Goal: Transaction & Acquisition: Purchase product/service

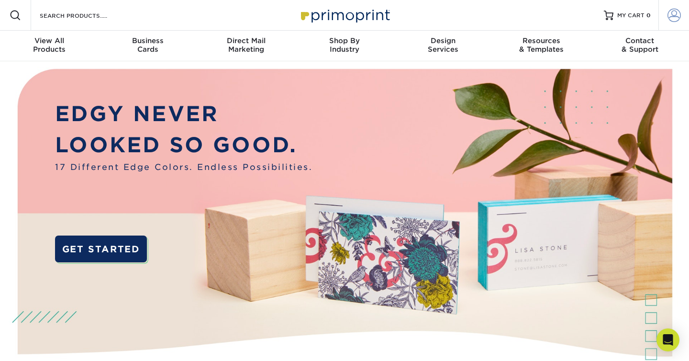
click at [675, 16] on span at bounding box center [673, 15] width 13 height 13
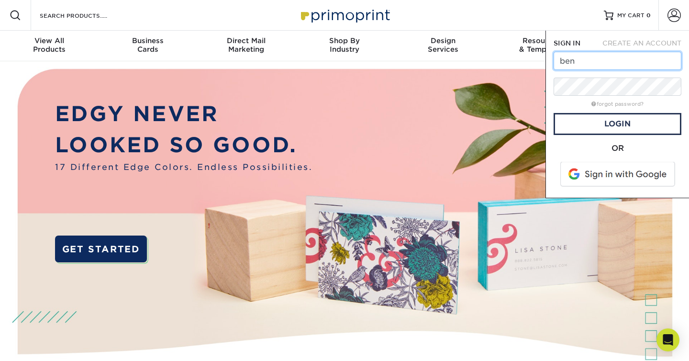
type input "[EMAIL_ADDRESS][DOMAIN_NAME]"
click at [599, 118] on link "Login" at bounding box center [617, 124] width 128 height 22
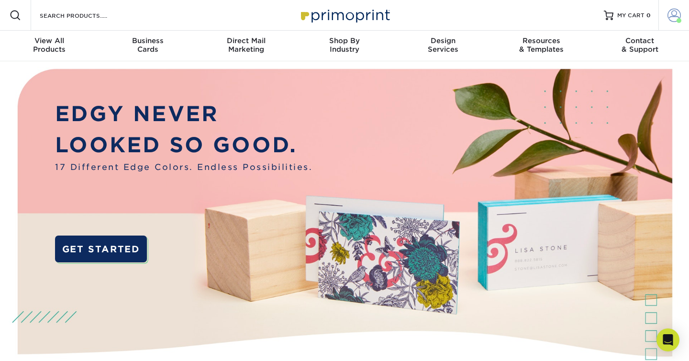
click at [676, 14] on span at bounding box center [673, 15] width 13 height 13
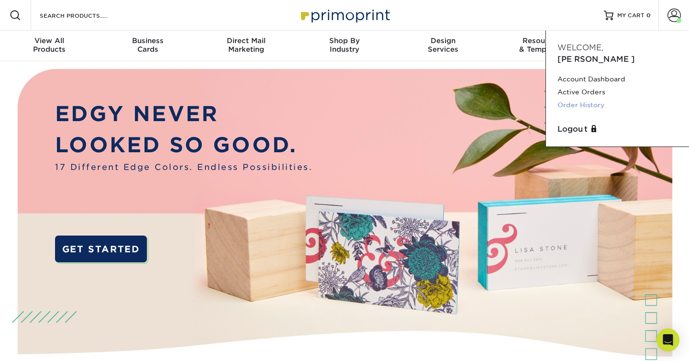
click at [581, 99] on link "Order History" at bounding box center [617, 105] width 120 height 13
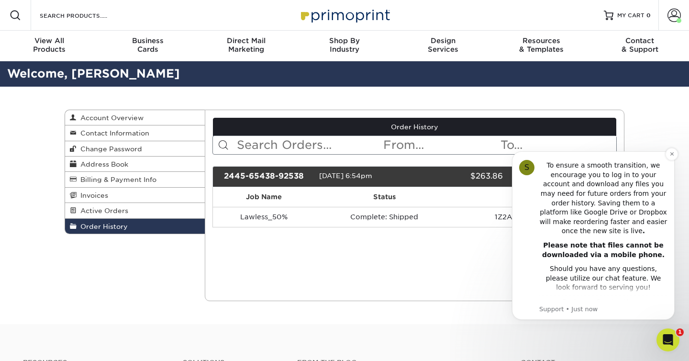
scroll to position [243, 0]
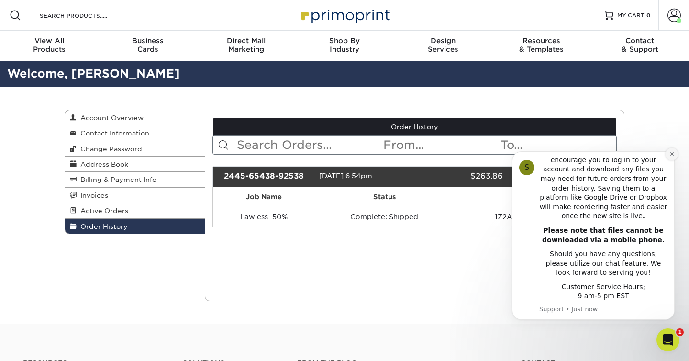
click at [670, 154] on icon "Dismiss notification" at bounding box center [671, 153] width 5 height 5
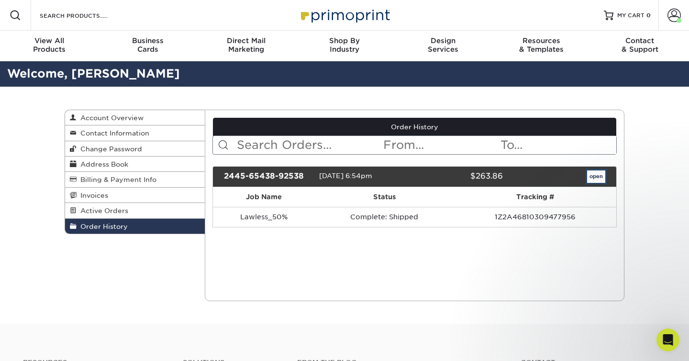
click at [591, 176] on link "open" at bounding box center [596, 176] width 18 height 12
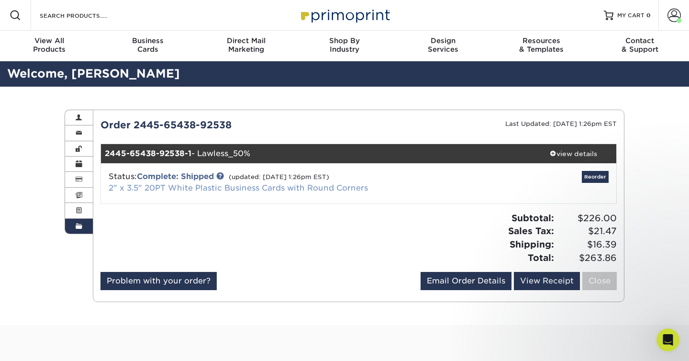
click at [201, 187] on link "2" x 3.5" 20PT White Plastic Business Cards with Round Corners" at bounding box center [238, 187] width 259 height 9
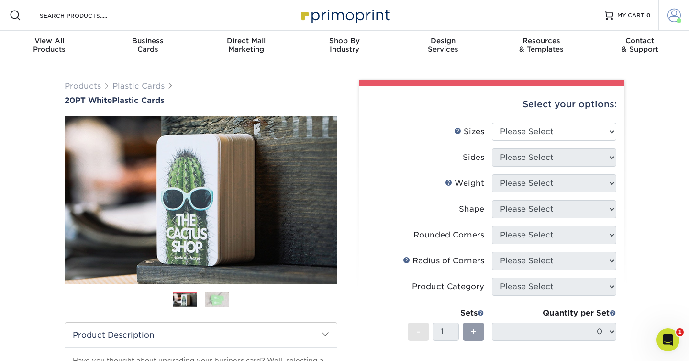
click at [675, 14] on span at bounding box center [673, 15] width 13 height 13
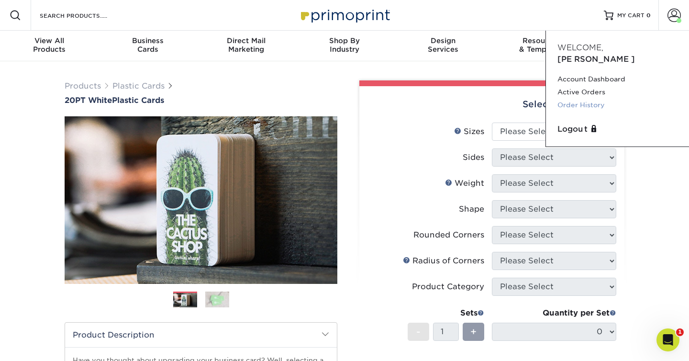
click at [573, 99] on link "Order History" at bounding box center [617, 105] width 120 height 13
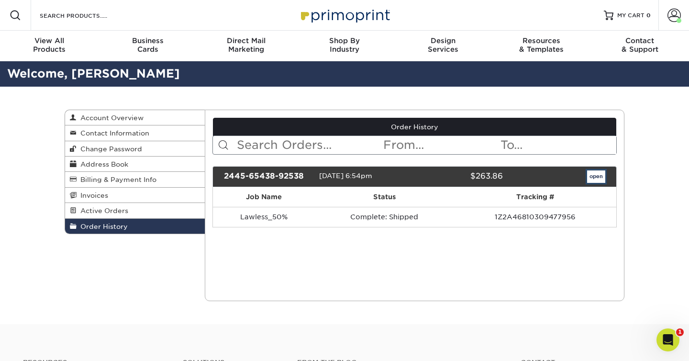
click at [600, 177] on link "open" at bounding box center [596, 176] width 18 height 12
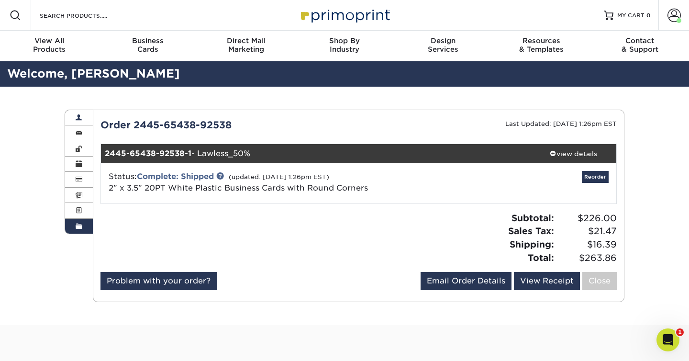
click at [82, 116] on link "Account Overview" at bounding box center [79, 117] width 28 height 15
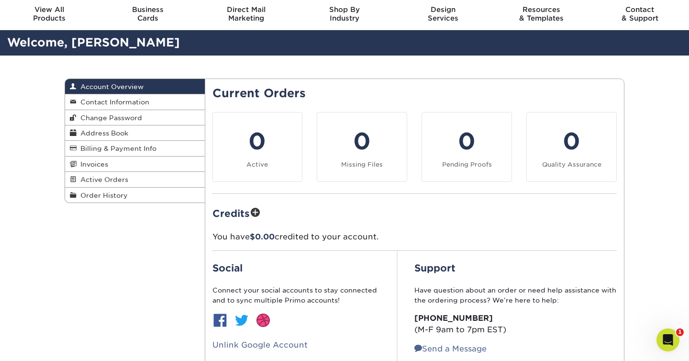
scroll to position [31, 0]
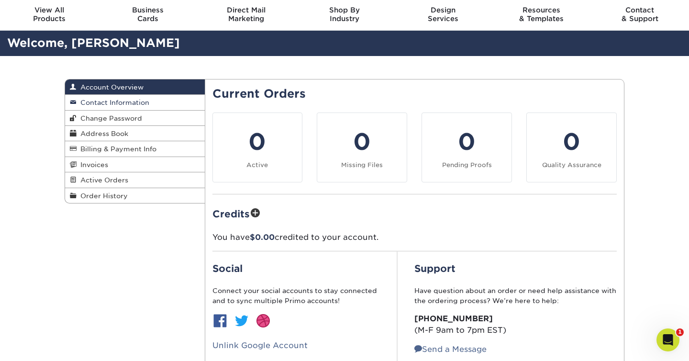
click at [158, 100] on link "Contact Information" at bounding box center [135, 102] width 140 height 15
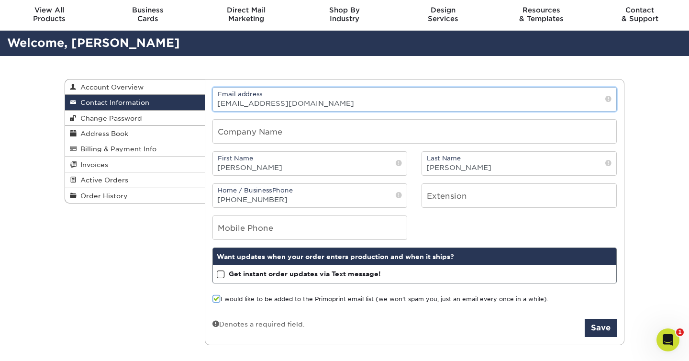
click at [331, 100] on input "[EMAIL_ADDRESS][DOMAIN_NAME]" at bounding box center [415, 99] width 404 height 23
click at [608, 99] on span at bounding box center [608, 99] width 6 height 10
drag, startPoint x: 231, startPoint y: 103, endPoint x: 209, endPoint y: 104, distance: 22.0
click at [209, 104] on div "Email address ben@lawlessbeer.com" at bounding box center [414, 99] width 419 height 24
type input "jackie@lawlessbeer.com"
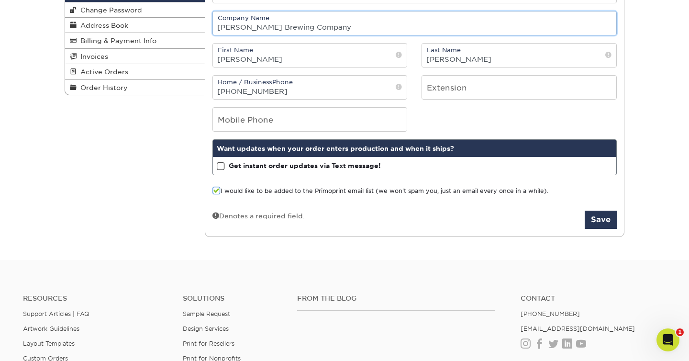
scroll to position [140, 0]
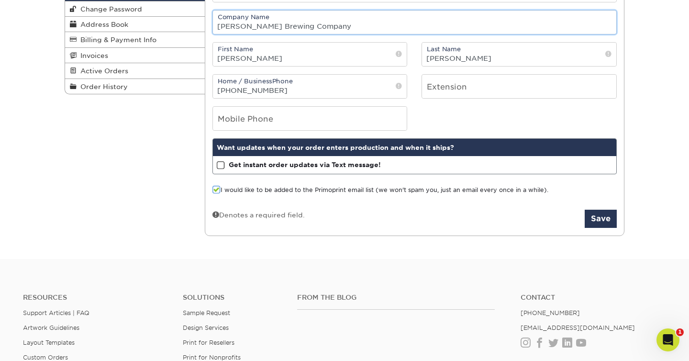
type input "[PERSON_NAME] Brewing Company"
click at [222, 162] on span at bounding box center [221, 165] width 8 height 9
click at [0, 0] on input "Get instant order updates via Text message!" at bounding box center [0, 0] width 0 height 0
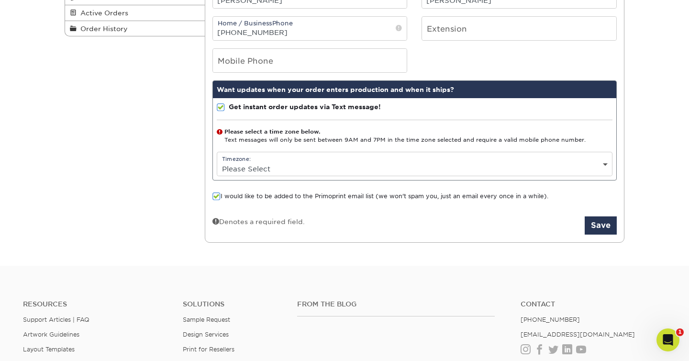
scroll to position [198, 0]
click at [257, 166] on select "Please Select (GMT -12:00) Eniwetok, Kwajalein (GMT -11:00) Midway Island, Samo…" at bounding box center [414, 168] width 395 height 14
select select "-8.0"
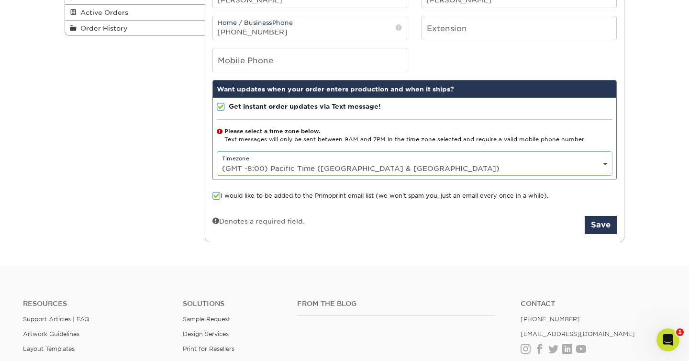
click at [217, 161] on select "Please Select (GMT -12:00) Eniwetok, Kwajalein (GMT -11:00) Midway Island, Samo…" at bounding box center [414, 168] width 395 height 14
click at [216, 197] on span at bounding box center [216, 195] width 8 height 9
click at [0, 0] on input "I would like to be added to the Primoprint email list (we won't spam you, just …" at bounding box center [0, 0] width 0 height 0
click at [600, 222] on button "Save" at bounding box center [601, 225] width 32 height 18
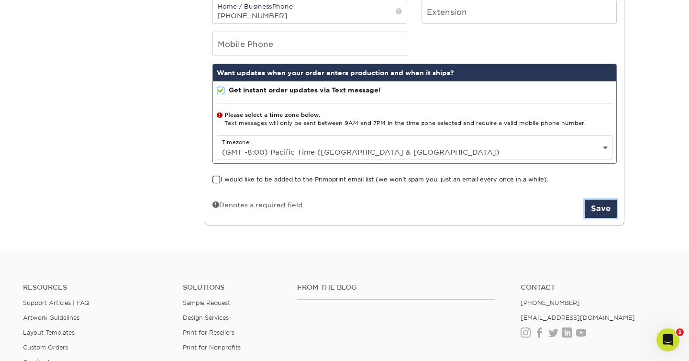
scroll to position [258, 0]
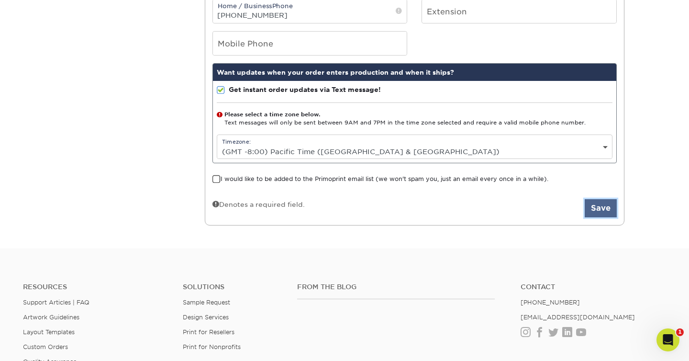
click at [601, 210] on button "Save" at bounding box center [601, 208] width 32 height 18
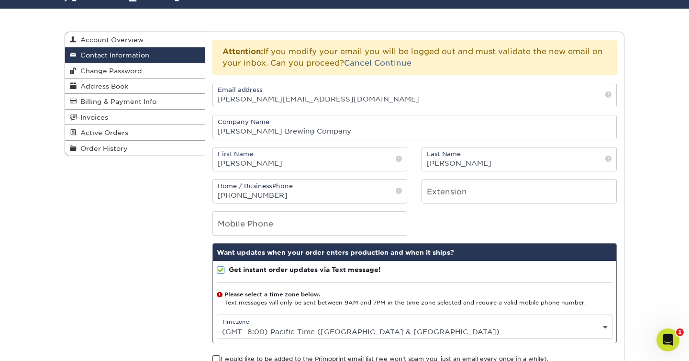
scroll to position [61, 0]
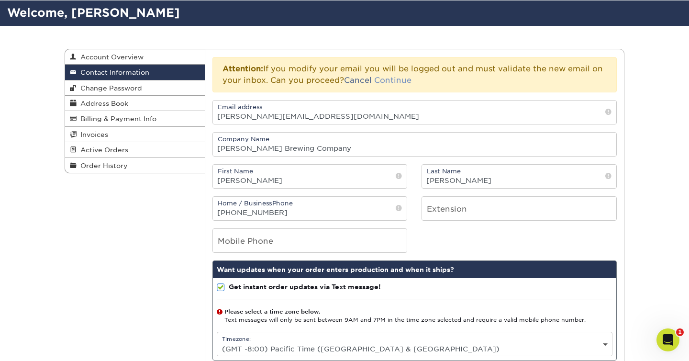
click at [388, 81] on link "Continue" at bounding box center [392, 80] width 37 height 9
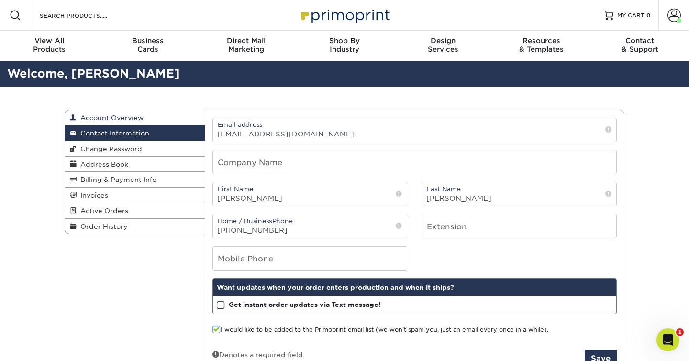
click at [119, 115] on span "Account Overview" at bounding box center [110, 118] width 67 height 8
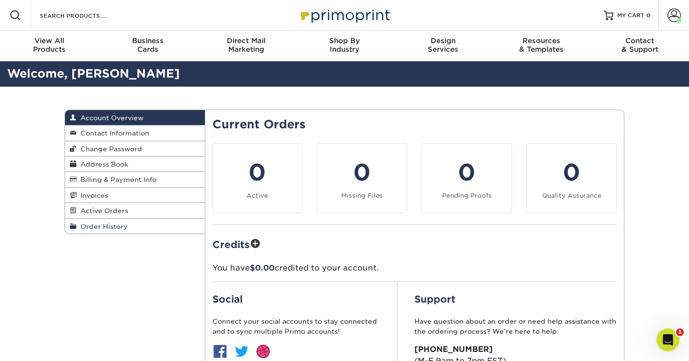
click at [102, 225] on span "Order History" at bounding box center [102, 226] width 51 height 8
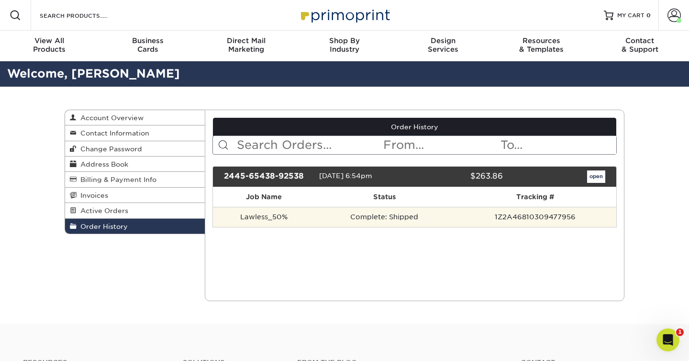
click at [440, 217] on td "Complete: Shipped" at bounding box center [384, 217] width 139 height 20
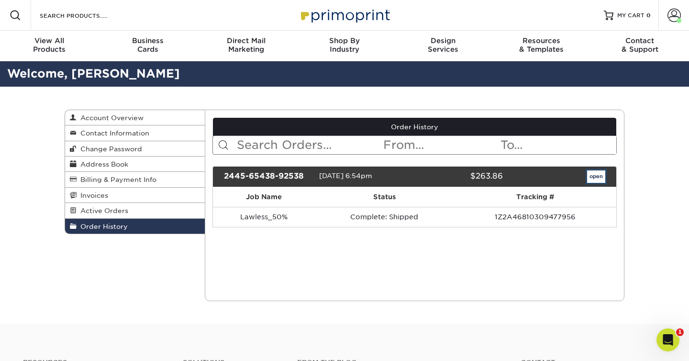
click at [591, 177] on link "open" at bounding box center [596, 176] width 18 height 12
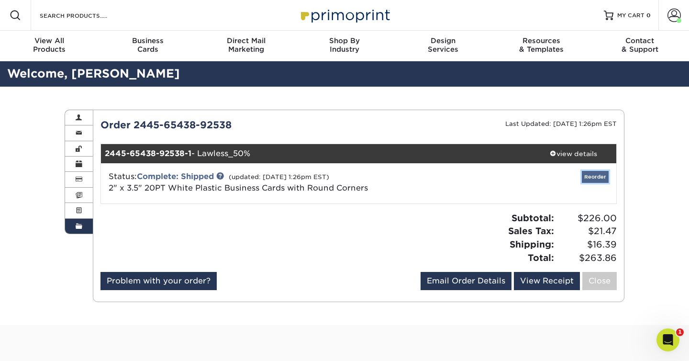
click at [591, 178] on link "Reorder" at bounding box center [595, 177] width 27 height 12
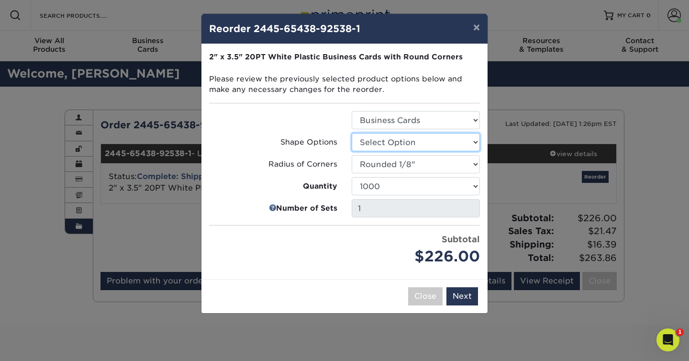
click at [405, 139] on select "Select Option Rounded 4 Corners" at bounding box center [416, 142] width 128 height 18
select select "7672df9e-0e0a-464d-8e1f-920c575e4da3"
click at [352, 133] on select "Select Option Rounded 4 Corners" at bounding box center [416, 142] width 128 height 18
click at [470, 295] on button "Next" at bounding box center [462, 296] width 32 height 18
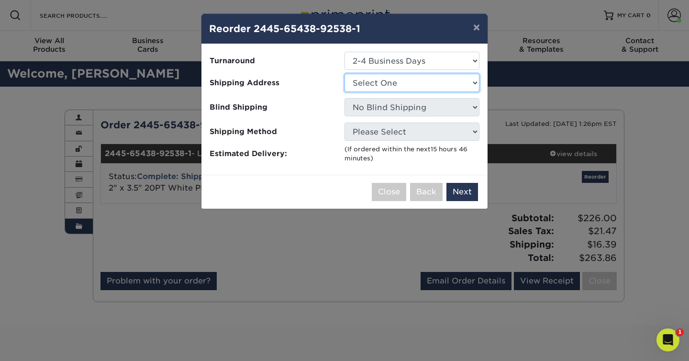
click at [392, 84] on select "Select One Lawless Brewing Company" at bounding box center [411, 83] width 135 height 18
select select "261941"
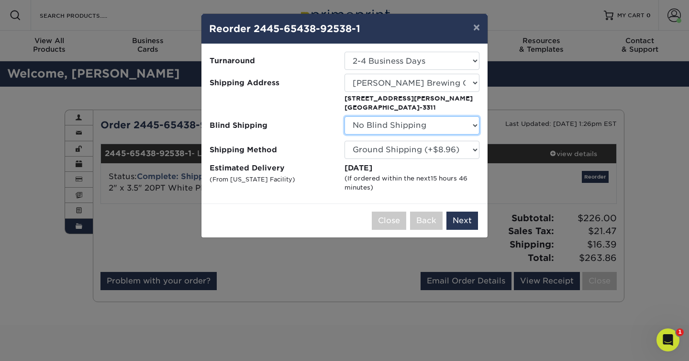
click at [394, 128] on select "No Blind Shipping Lawless Brewing Company" at bounding box center [411, 125] width 135 height 18
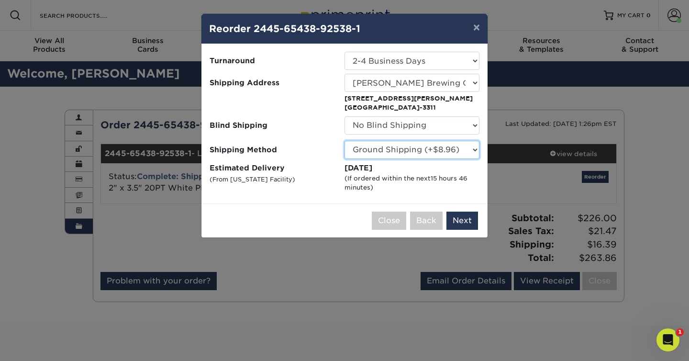
click at [359, 151] on select "Please Select Ground Shipping (+$8.96) 3 Day Shipping Service (+$15.36) 2 Day A…" at bounding box center [411, 150] width 135 height 18
click at [462, 221] on button "Next" at bounding box center [462, 220] width 32 height 18
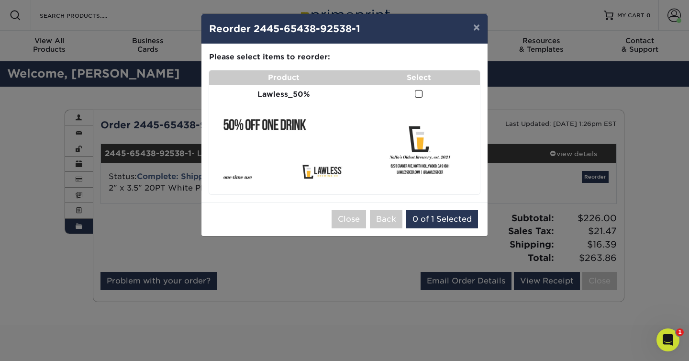
click at [416, 96] on span at bounding box center [419, 93] width 8 height 9
click at [0, 0] on input "checkbox" at bounding box center [0, 0] width 0 height 0
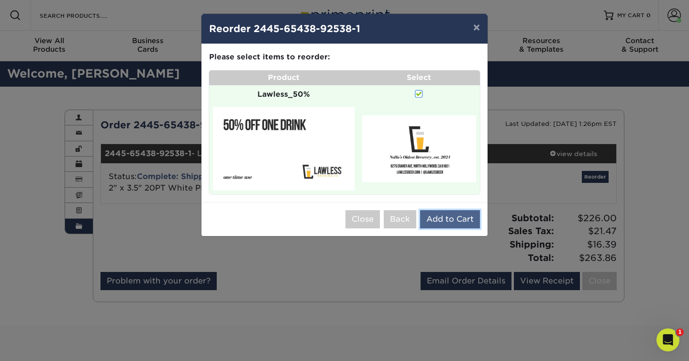
click at [430, 224] on button "Add to Cart" at bounding box center [450, 219] width 60 height 18
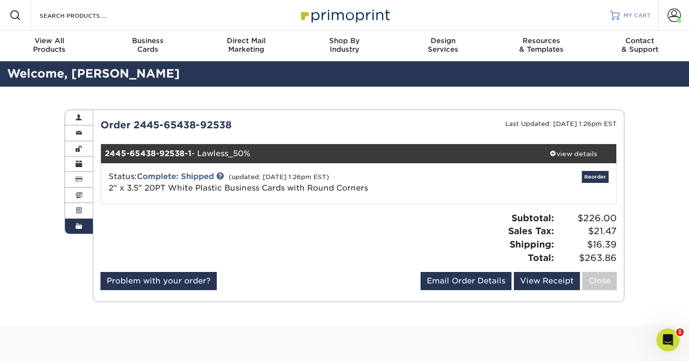
click at [629, 17] on span "MY CART" at bounding box center [636, 15] width 27 height 8
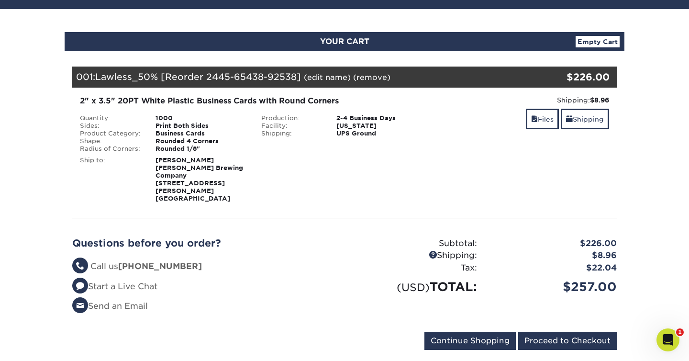
scroll to position [80, 0]
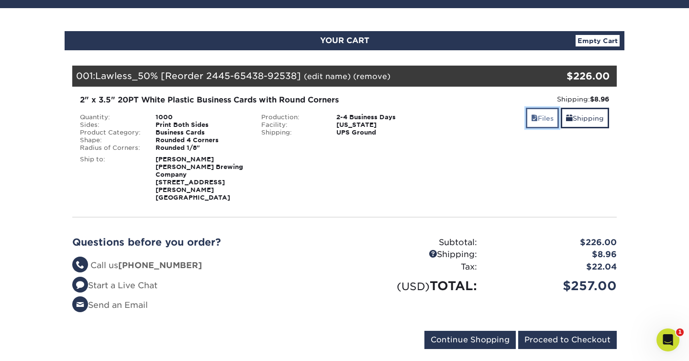
click at [540, 120] on link "Files" at bounding box center [542, 118] width 33 height 21
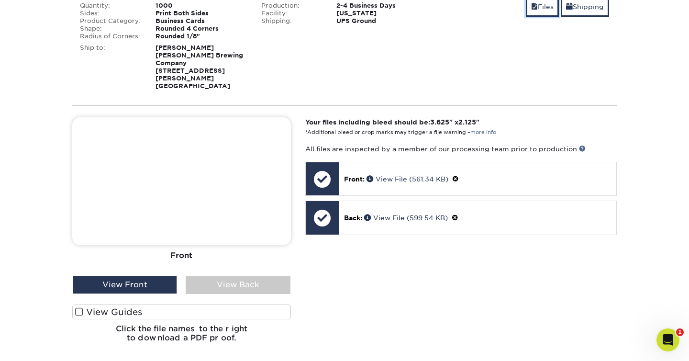
scroll to position [193, 0]
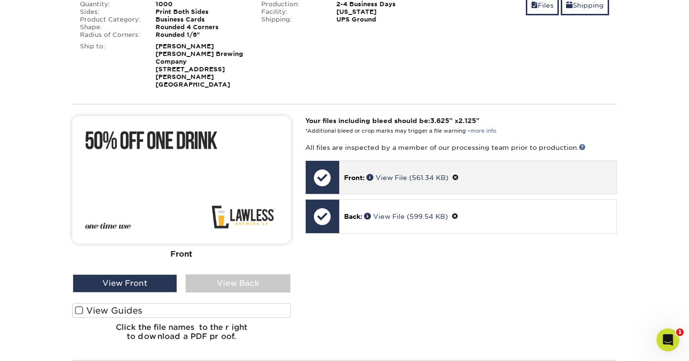
click at [492, 172] on p "Front: View File (561.34 KB)" at bounding box center [477, 177] width 267 height 10
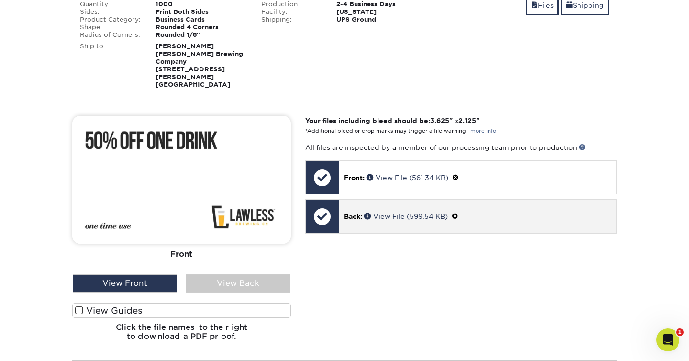
click at [492, 211] on p "Back: View File (599.54 KB)" at bounding box center [477, 216] width 267 height 10
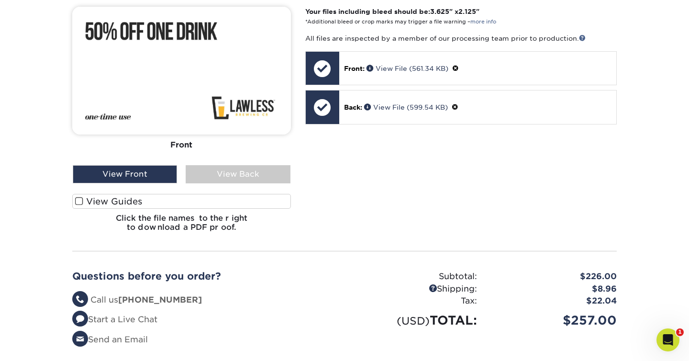
scroll to position [302, 0]
click at [172, 64] on img at bounding box center [181, 70] width 219 height 128
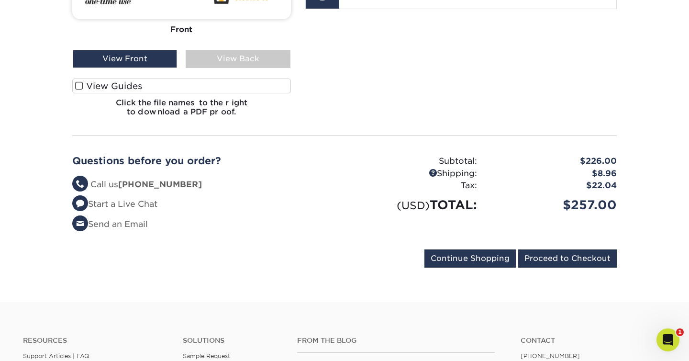
scroll to position [420, 0]
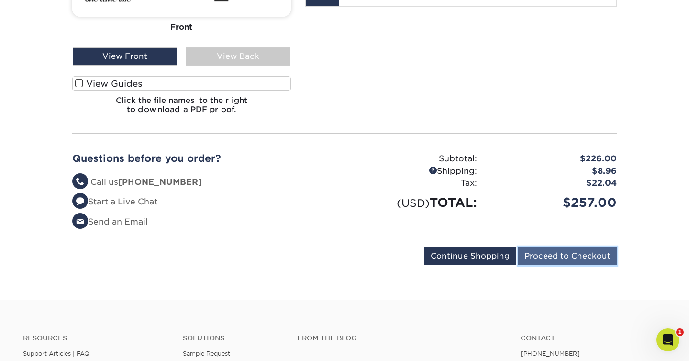
click at [569, 247] on input "Proceed to Checkout" at bounding box center [567, 256] width 99 height 18
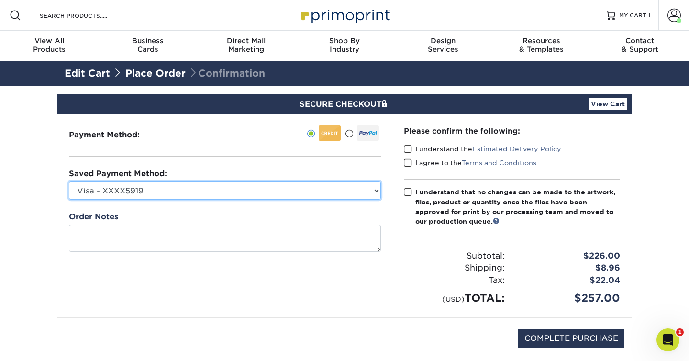
click at [370, 194] on select "Visa - XXXX5919 New Credit Card" at bounding box center [225, 190] width 312 height 18
select select
click at [69, 181] on select "Visa - XXXX5919 New Credit Card" at bounding box center [225, 190] width 312 height 18
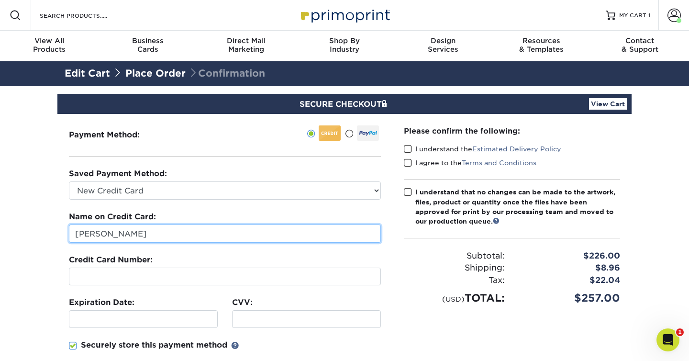
drag, startPoint x: 155, startPoint y: 239, endPoint x: 72, endPoint y: 227, distance: 84.1
click at [72, 227] on input "[PERSON_NAME]" at bounding box center [225, 233] width 312 height 18
type input "J"
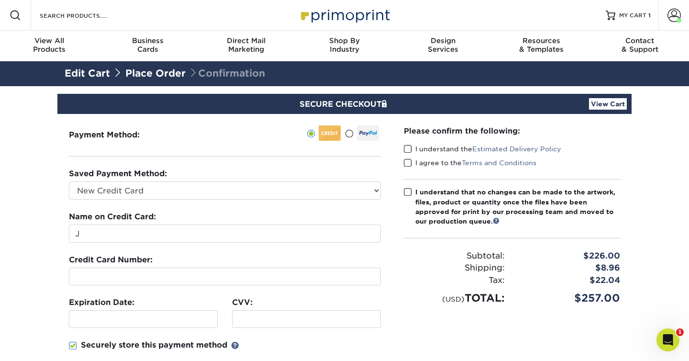
click at [48, 274] on section "SECURE CHECKOUT View Cart Payment Method: Saved Payment Method: J" at bounding box center [344, 297] width 689 height 422
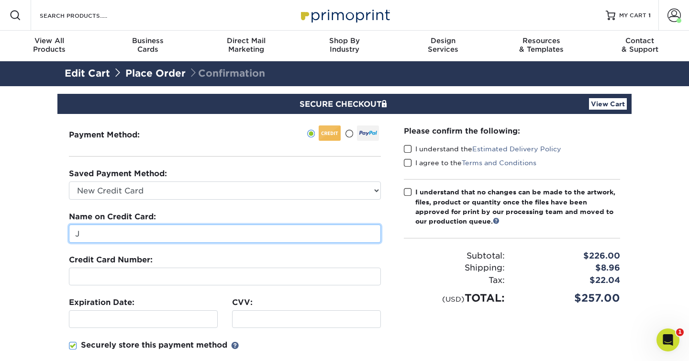
click at [92, 232] on input "J" at bounding box center [225, 233] width 312 height 18
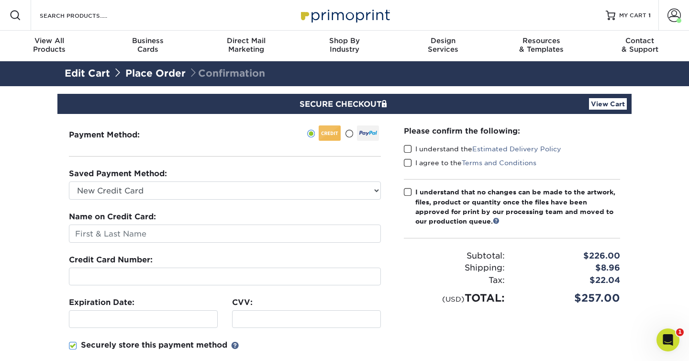
click at [49, 255] on section "SECURE CHECKOUT View Cart Payment Method: Saved Payment Method:" at bounding box center [344, 297] width 689 height 422
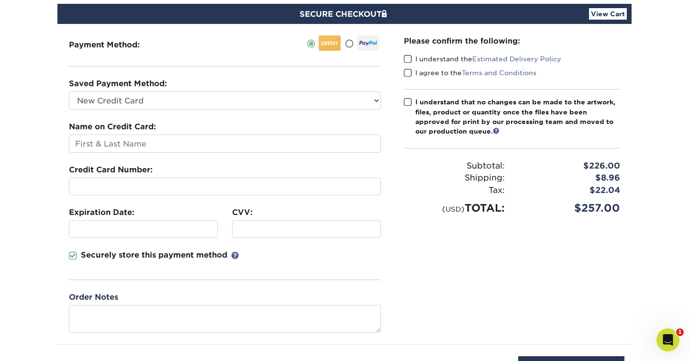
scroll to position [94, 0]
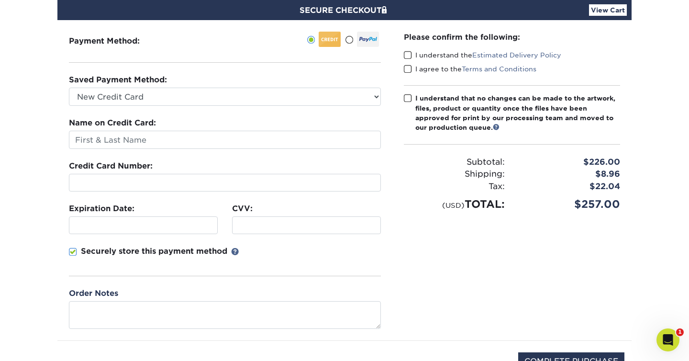
click at [409, 55] on span at bounding box center [408, 55] width 8 height 9
click at [0, 0] on input "I understand the Estimated Delivery Policy" at bounding box center [0, 0] width 0 height 0
click at [409, 67] on span at bounding box center [408, 69] width 8 height 9
click at [0, 0] on input "I agree to the Terms and Conditions" at bounding box center [0, 0] width 0 height 0
click at [409, 95] on span at bounding box center [408, 98] width 8 height 9
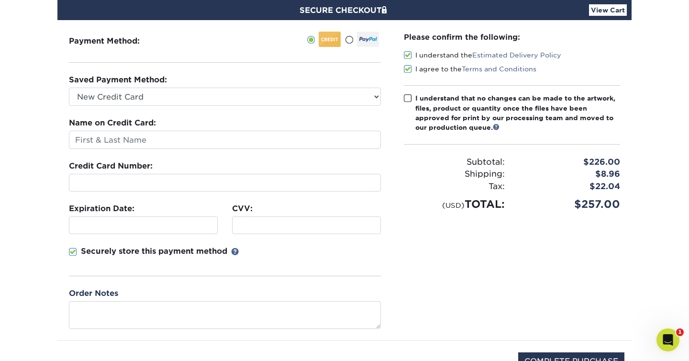
click at [0, 0] on input "I understand that no changes can be made to the artwork, files, product or quan…" at bounding box center [0, 0] width 0 height 0
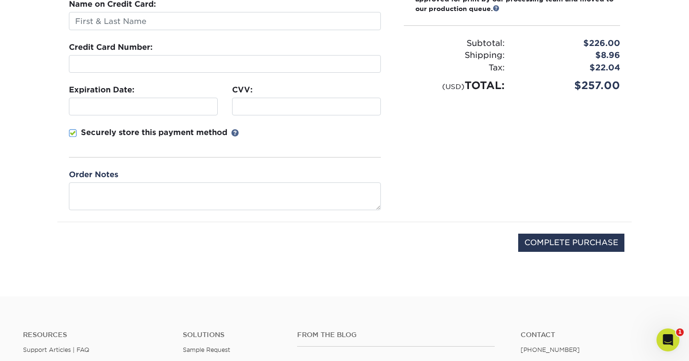
scroll to position [237, 0]
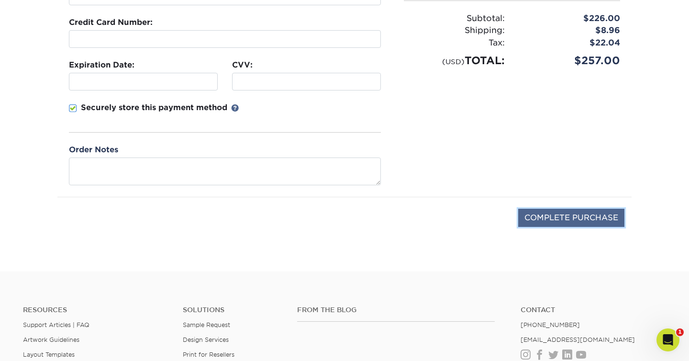
click at [553, 214] on input "COMPLETE PURCHASE" at bounding box center [571, 218] width 106 height 18
type input "COMPLETE PURCHASE"
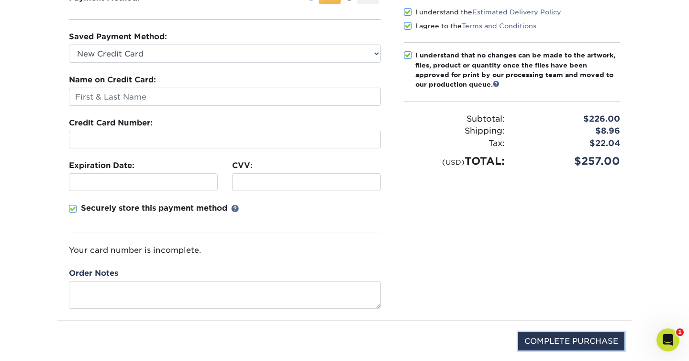
scroll to position [113, 0]
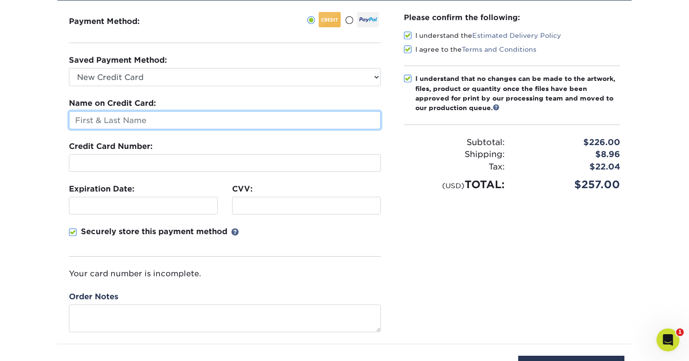
click at [177, 113] on input "text" at bounding box center [225, 120] width 312 height 18
type input "Jaclyn Cochran McCombs"
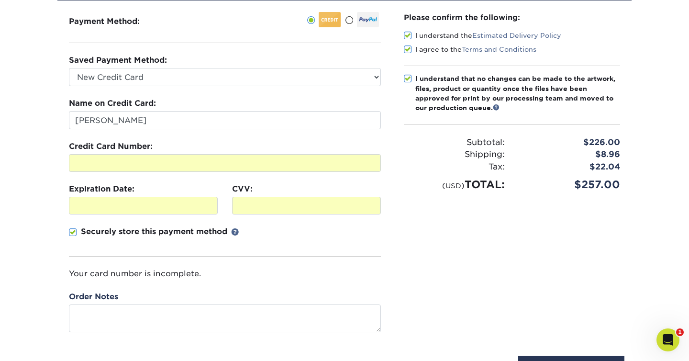
click at [53, 228] on section "SECURE CHECKOUT View Cart Payment Method: Saved Payment Method:" at bounding box center [344, 195] width 689 height 445
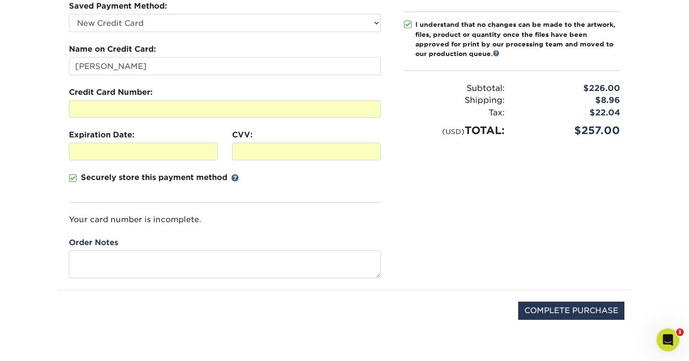
scroll to position [170, 0]
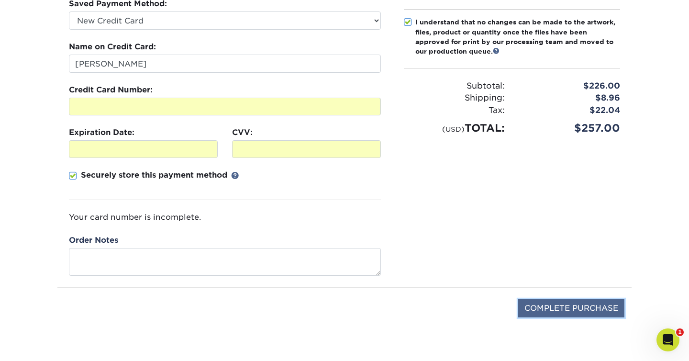
click at [543, 311] on input "COMPLETE PURCHASE" at bounding box center [571, 308] width 106 height 18
type input "PROCESSING, PLEASE WAIT..."
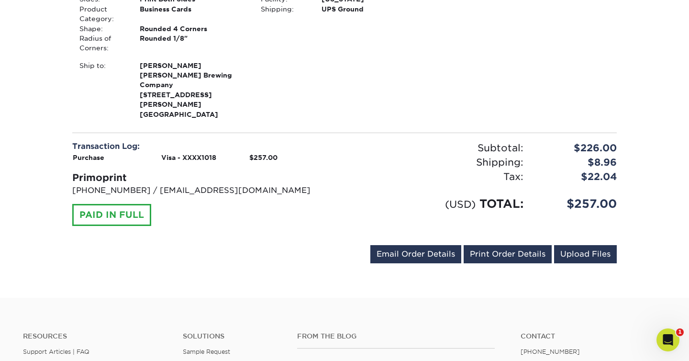
scroll to position [329, 0]
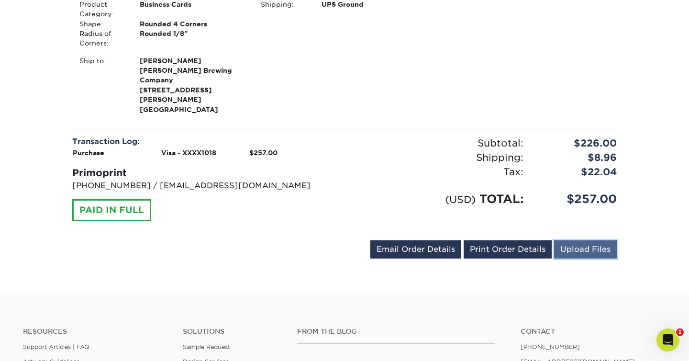
click at [566, 240] on link "Upload Files" at bounding box center [585, 249] width 63 height 18
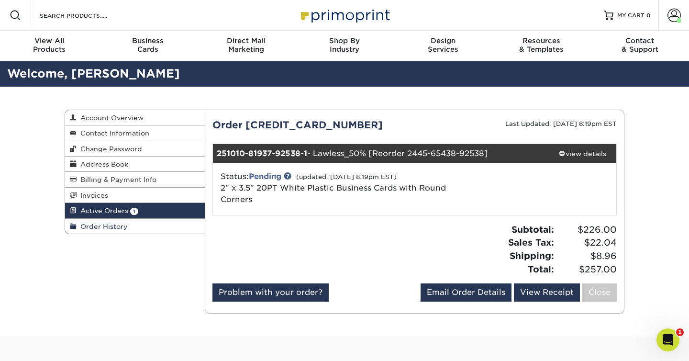
click at [104, 229] on span "Order History" at bounding box center [102, 226] width 51 height 8
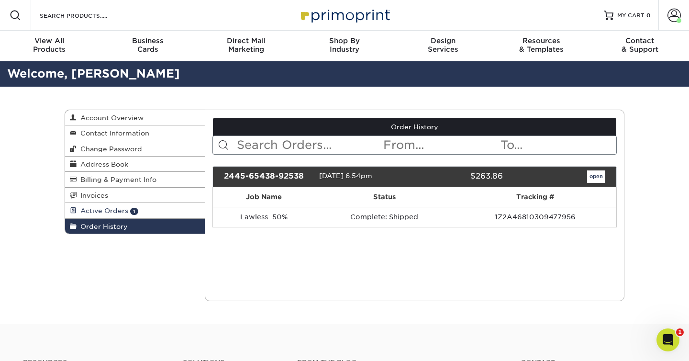
click at [107, 216] on link "Active Orders 1" at bounding box center [135, 210] width 140 height 15
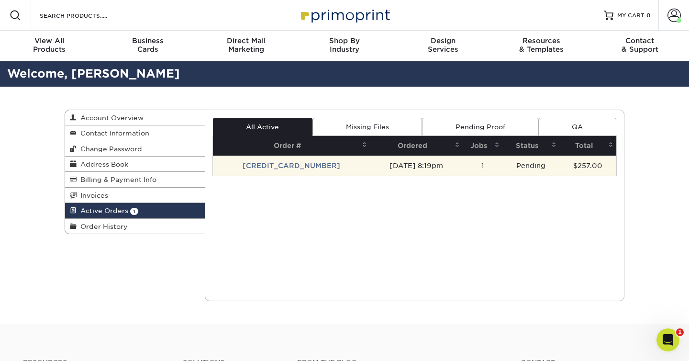
click at [306, 166] on td "[CREDIT_CARD_NUMBER]" at bounding box center [291, 165] width 157 height 20
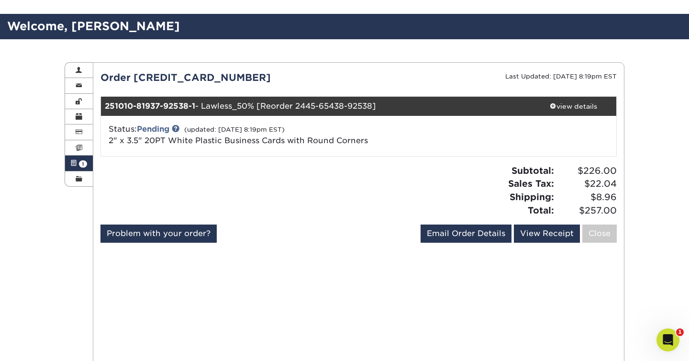
scroll to position [88, 0]
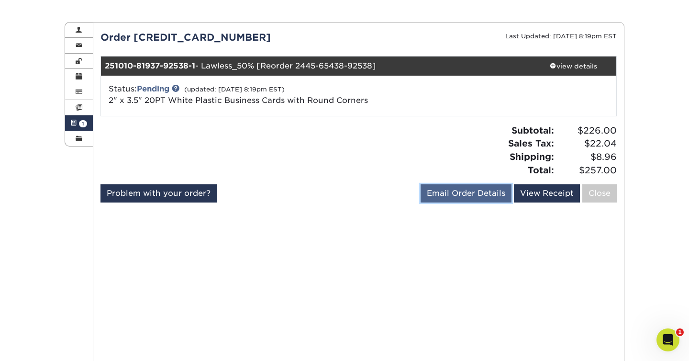
click at [490, 197] on link "Email Order Details" at bounding box center [465, 193] width 91 height 18
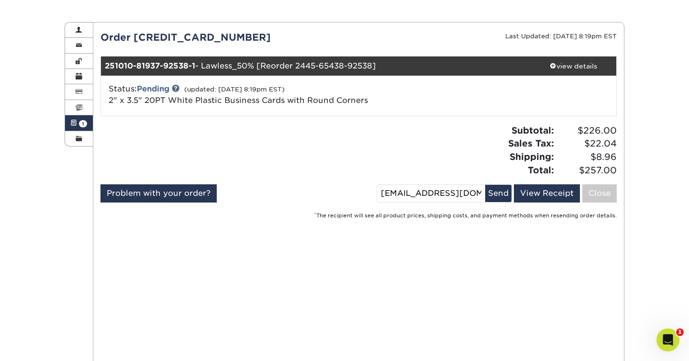
drag, startPoint x: 398, startPoint y: 191, endPoint x: 371, endPoint y: 189, distance: 27.8
click at [371, 189] on div "Problem with your order? Email Order Details ben@lawlessbeer.com Send View Rece…" at bounding box center [358, 195] width 517 height 22
type input "jackie@lawlessbeer.com"
click at [502, 195] on button "Send" at bounding box center [498, 193] width 26 height 17
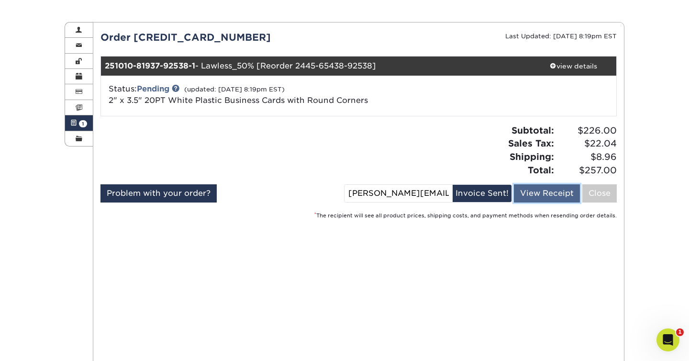
click at [540, 201] on link "View Receipt" at bounding box center [547, 193] width 66 height 18
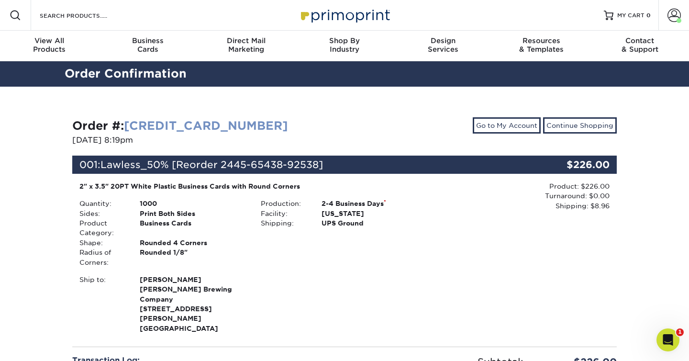
click at [148, 127] on link "[CREDIT_CARD_NUMBER]" at bounding box center [206, 126] width 164 height 14
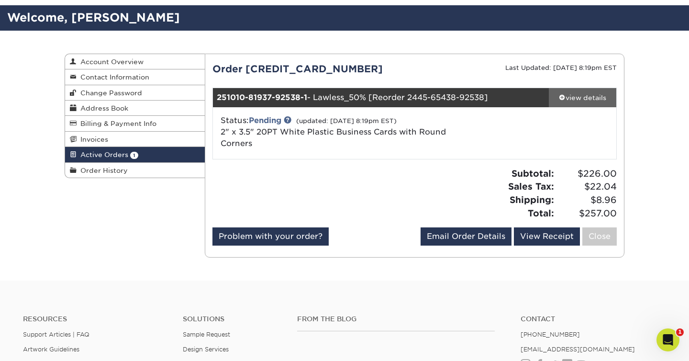
click at [563, 95] on span at bounding box center [562, 97] width 7 height 7
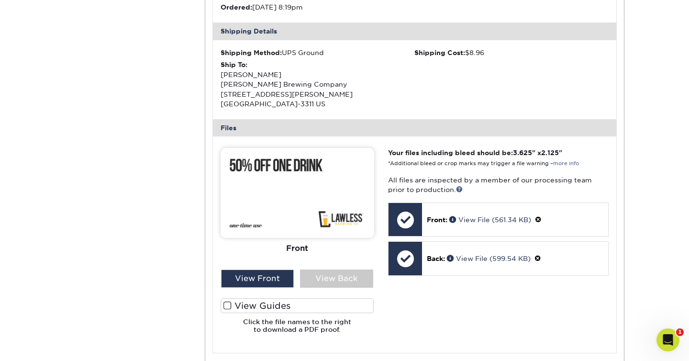
scroll to position [303, 0]
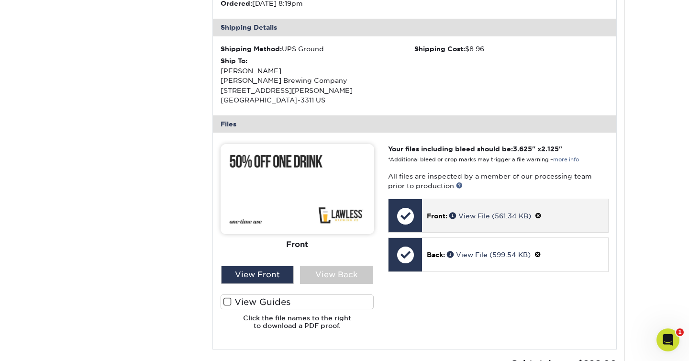
click at [407, 218] on div at bounding box center [404, 215] width 33 height 33
click at [402, 214] on div at bounding box center [404, 215] width 33 height 33
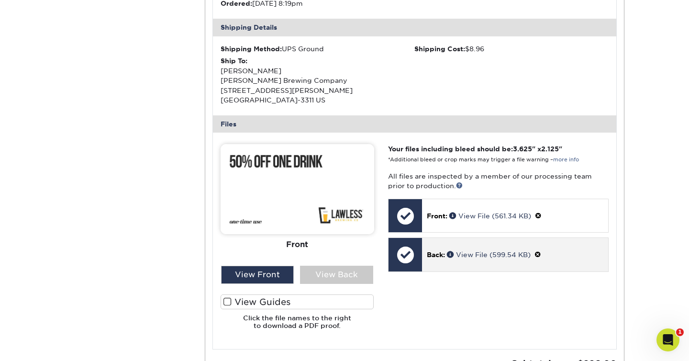
click at [404, 260] on div at bounding box center [404, 254] width 33 height 33
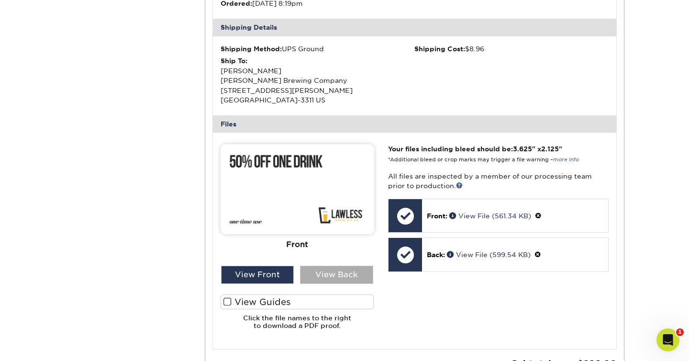
click at [348, 279] on div "View Back" at bounding box center [336, 274] width 73 height 18
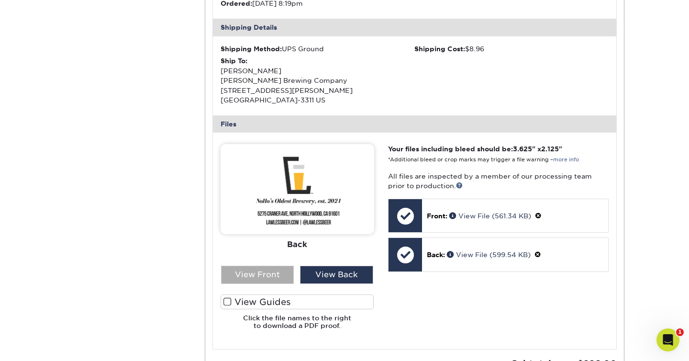
click at [261, 273] on div "View Front" at bounding box center [257, 274] width 73 height 18
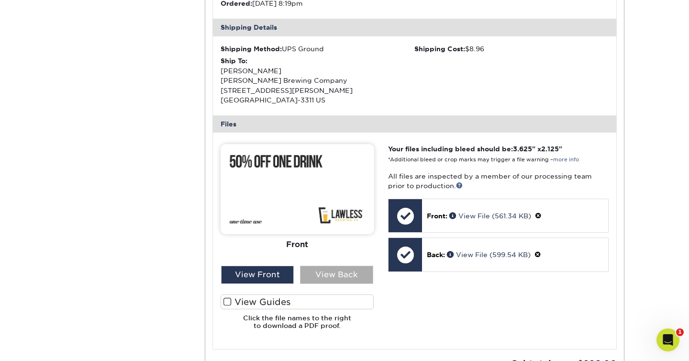
click at [337, 273] on div "View Back" at bounding box center [336, 274] width 73 height 18
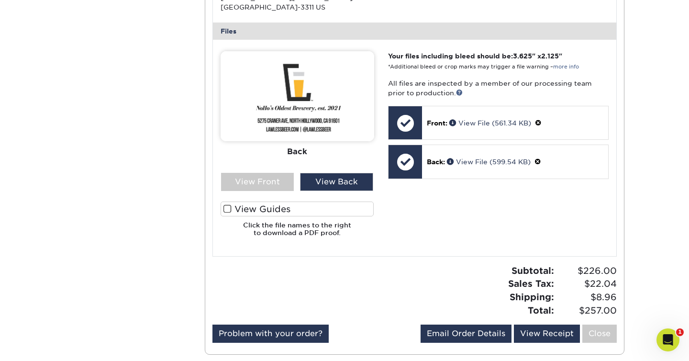
scroll to position [395, 0]
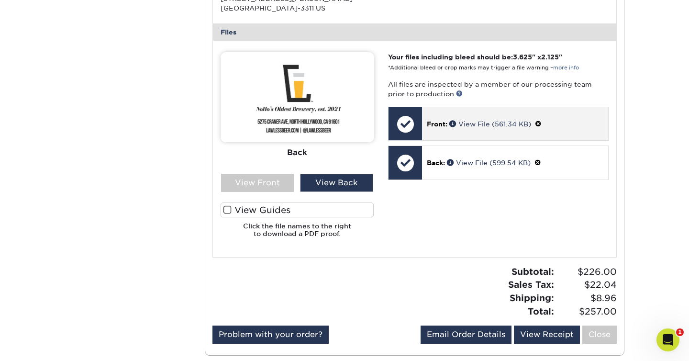
click at [406, 129] on div at bounding box center [404, 123] width 33 height 33
click at [471, 124] on link "View File (561.34 KB)" at bounding box center [490, 124] width 82 height 8
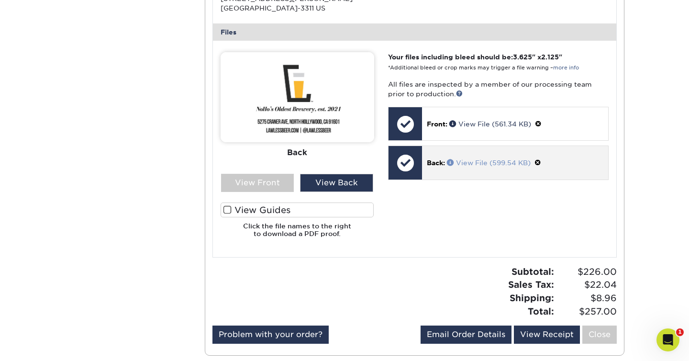
click at [488, 162] on link "View File (599.54 KB)" at bounding box center [489, 163] width 84 height 8
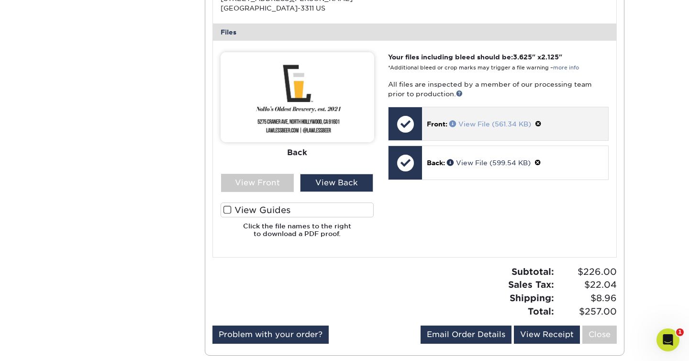
click at [496, 122] on link "View File (561.34 KB)" at bounding box center [490, 124] width 82 height 8
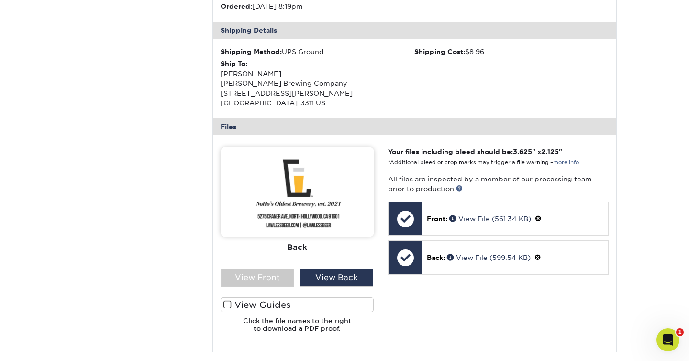
scroll to position [0, 0]
